Goal: Use online tool/utility: Utilize a website feature to perform a specific function

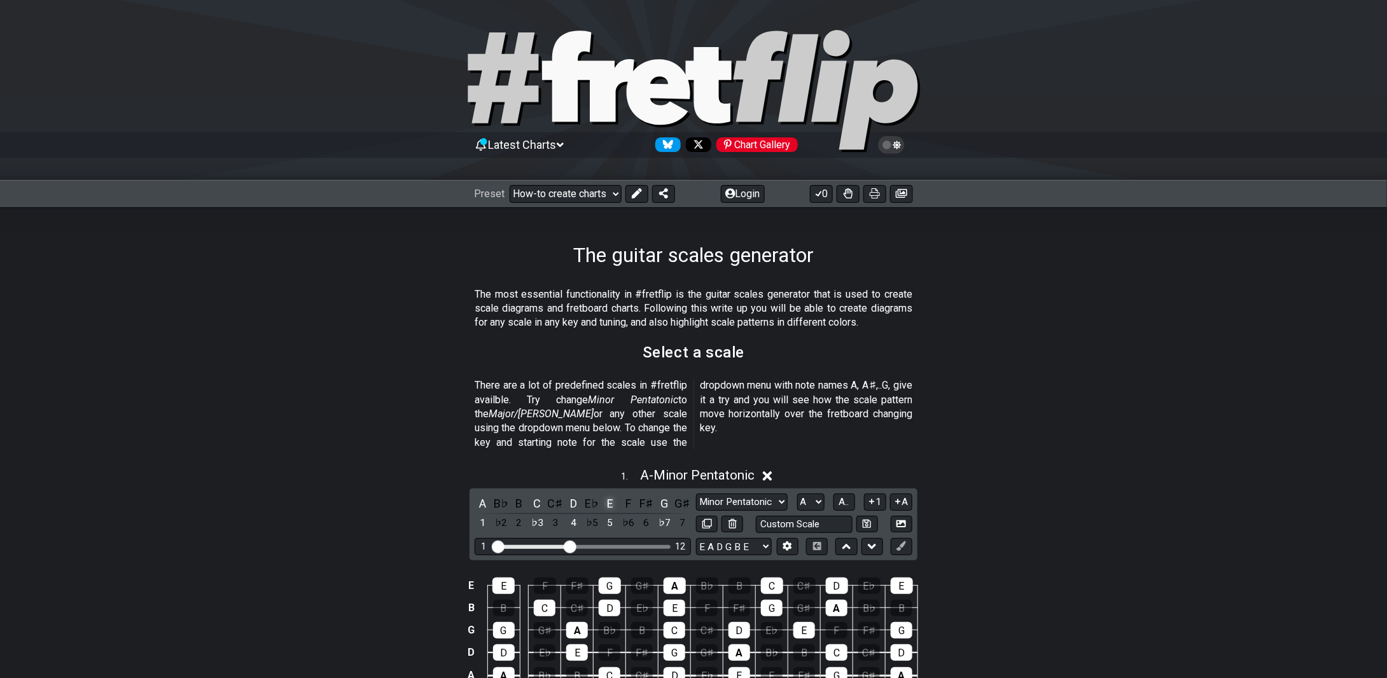
click at [614, 495] on div "E" at bounding box center [610, 503] width 17 height 17
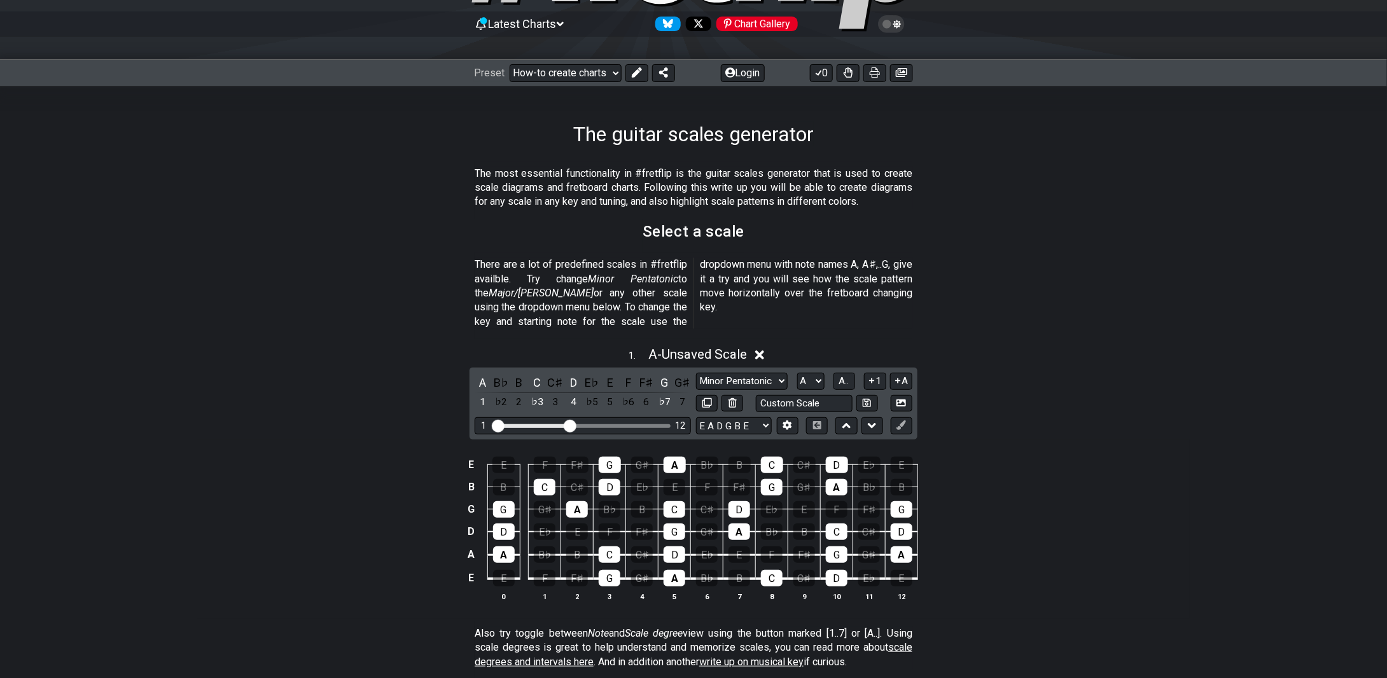
scroll to position [127, 0]
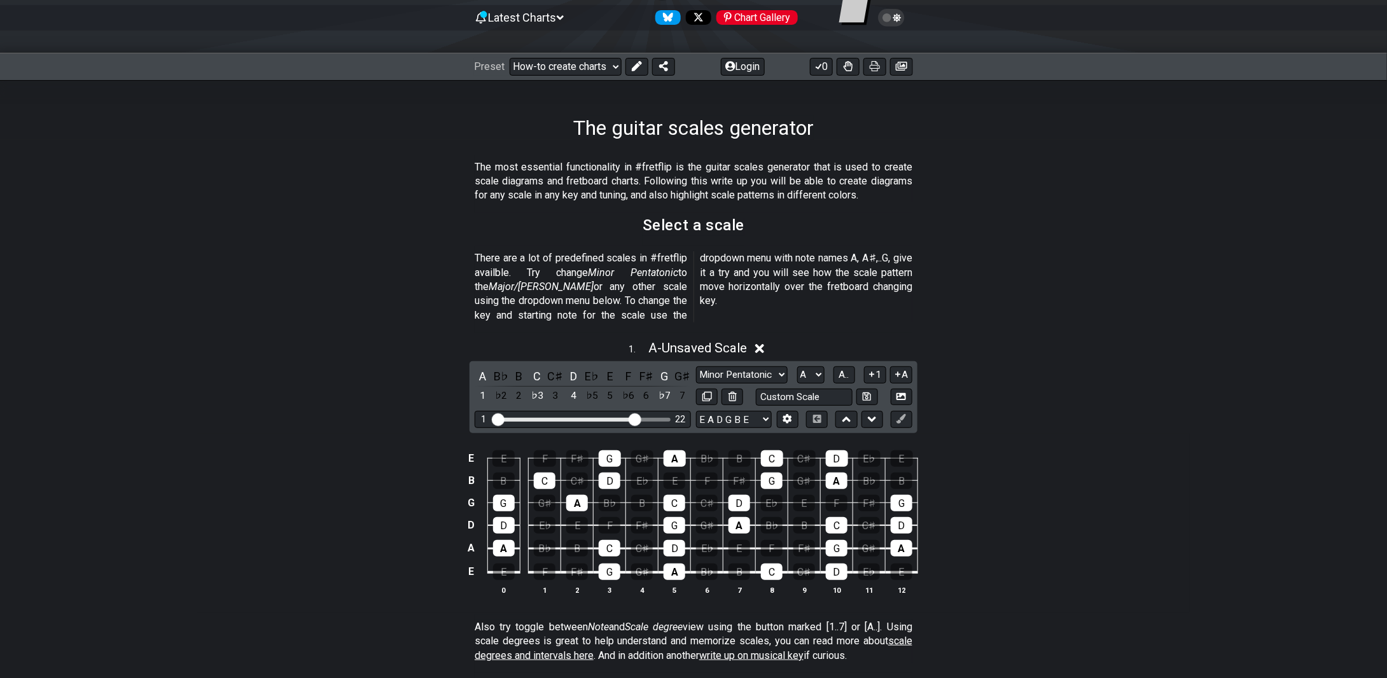
drag, startPoint x: 568, startPoint y: 400, endPoint x: 637, endPoint y: 412, distance: 70.3
click at [637, 419] on input "Visible fret range" at bounding box center [583, 419] width 181 height 0
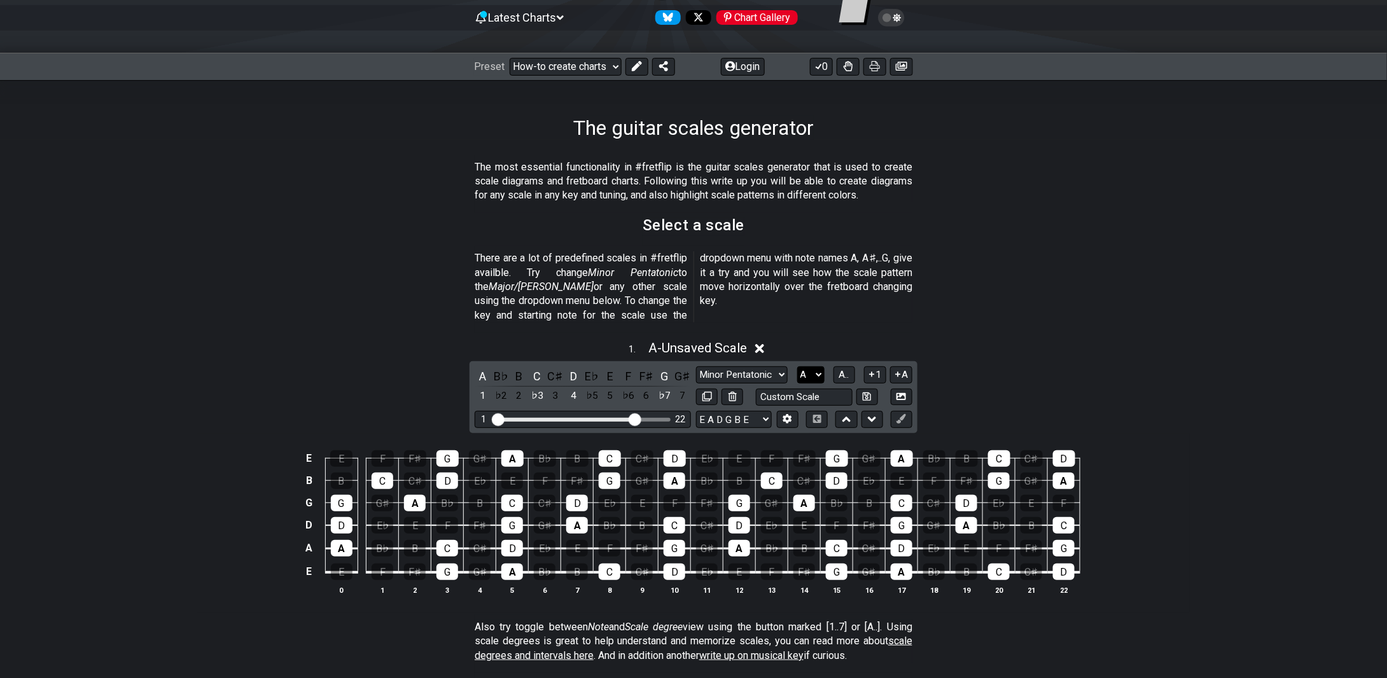
click at [818, 367] on select "A♭ A A♯ B♭ B C C♯ D♭ D D♯ E♭ E F F♯ G♭ G G♯" at bounding box center [810, 375] width 27 height 17
select select "E"
click at [797, 367] on select "A♭ A A♯ B♭ B C C♯ D♭ D D♯ E♭ E F F♯ G♭ G G♯" at bounding box center [810, 375] width 27 height 17
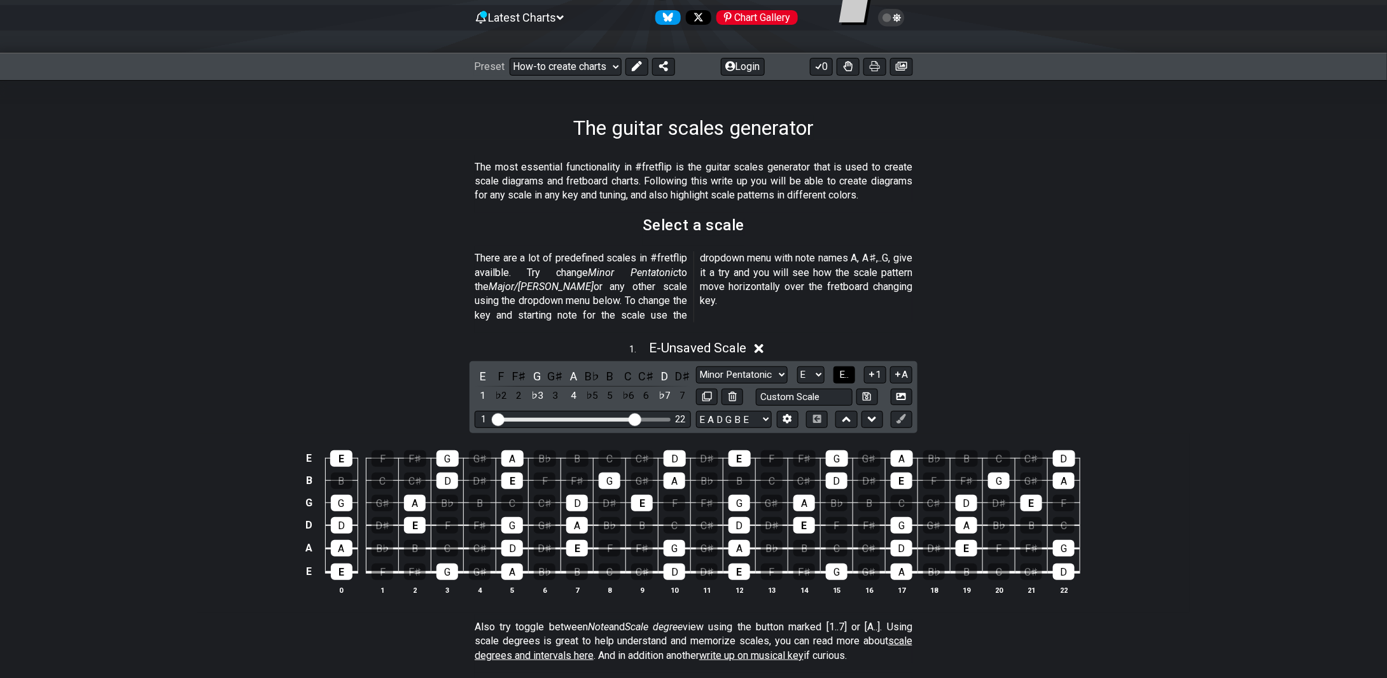
click at [843, 369] on span "E.." at bounding box center [844, 374] width 10 height 11
click at [848, 369] on span "1..7" at bounding box center [843, 374] width 15 height 11
click at [847, 369] on span "..." at bounding box center [844, 374] width 6 height 11
click at [848, 369] on span "E.." at bounding box center [844, 374] width 10 height 11
click at [848, 369] on span "1..7" at bounding box center [843, 374] width 15 height 11
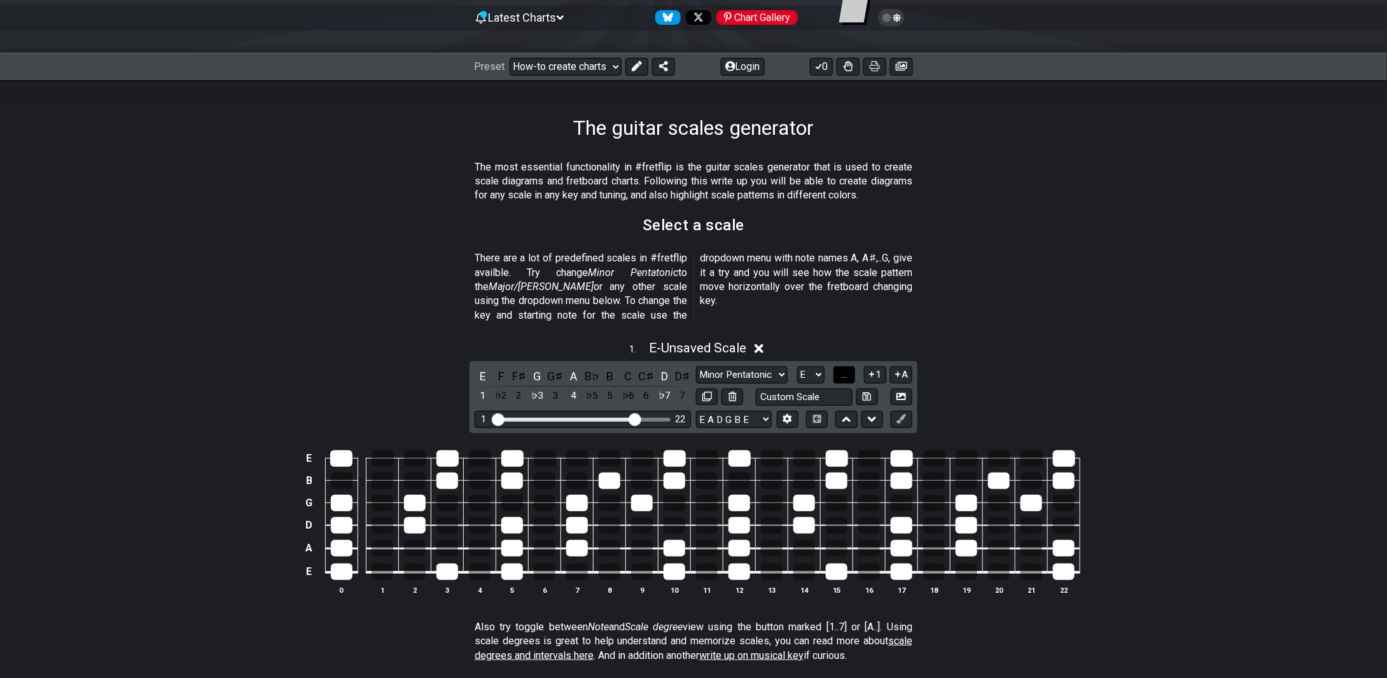
click at [847, 369] on span "..." at bounding box center [844, 374] width 6 height 11
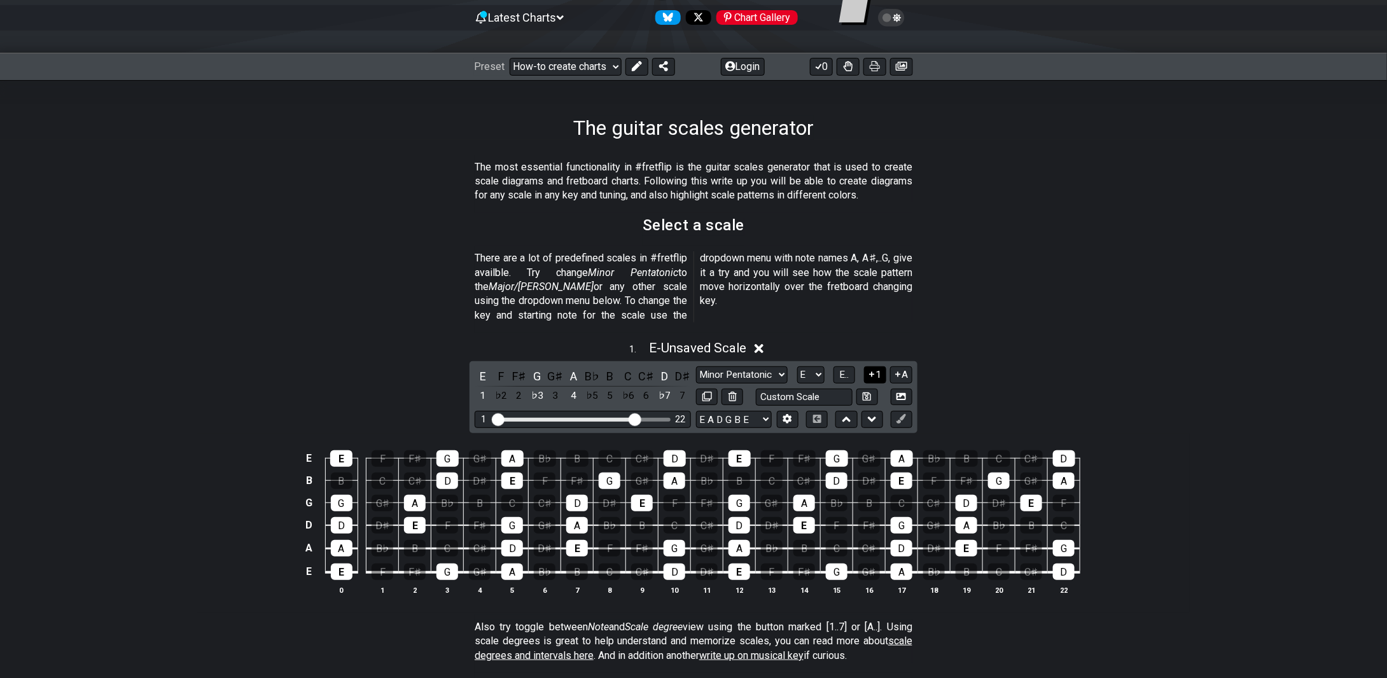
click at [879, 367] on button "1" at bounding box center [875, 375] width 22 height 17
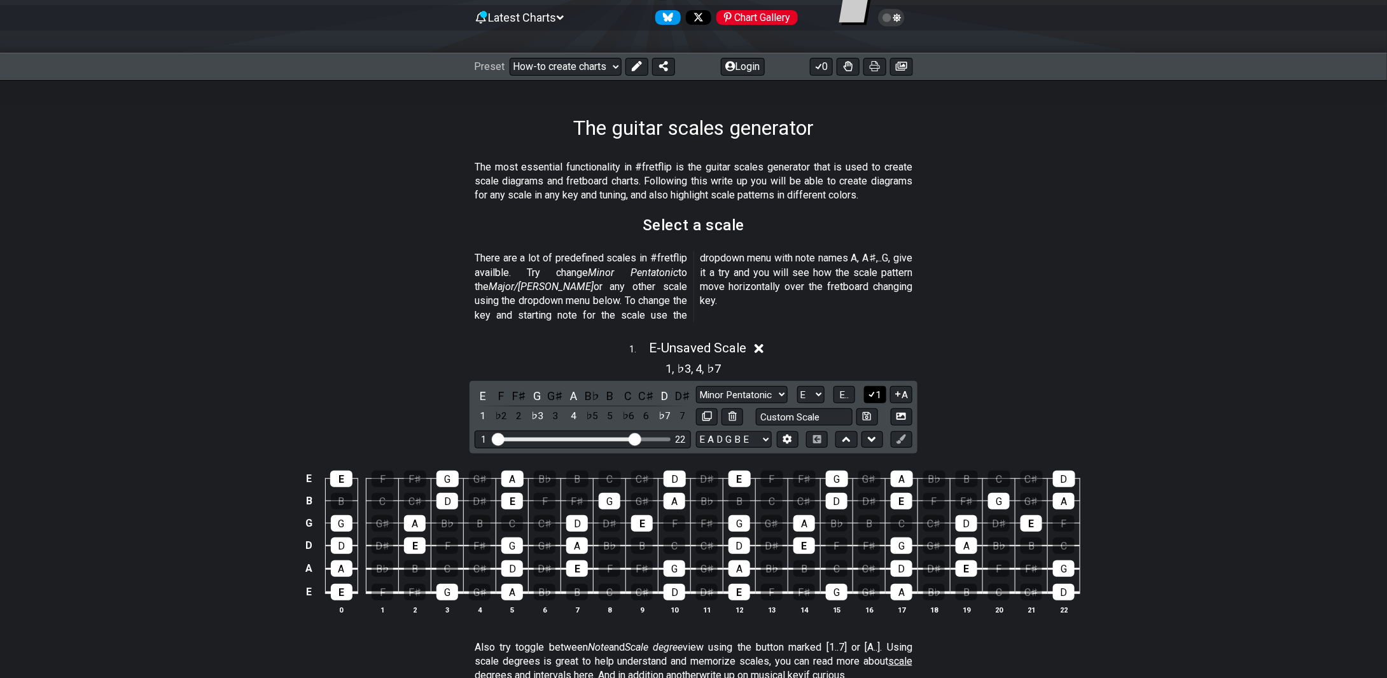
click at [878, 386] on button "1" at bounding box center [875, 394] width 22 height 17
